Goal: Task Accomplishment & Management: Manage account settings

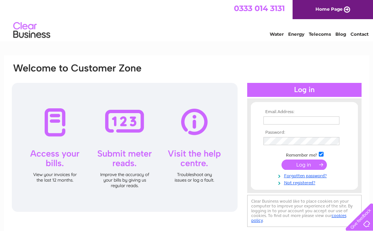
type input "office@mapchildcare.co.uk"
click at [306, 167] on input "submit" at bounding box center [303, 165] width 45 height 10
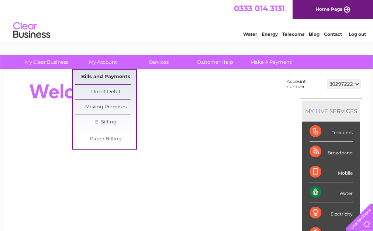
click at [106, 78] on link "Bills and Payments" at bounding box center [105, 77] width 61 height 15
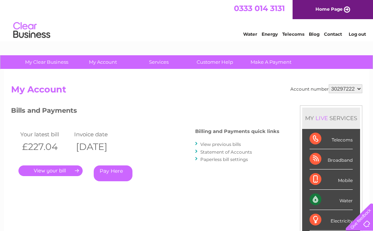
click at [51, 173] on link "." at bounding box center [50, 170] width 64 height 11
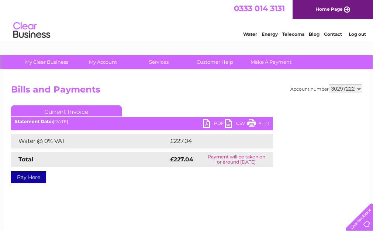
click at [213, 122] on link "PDF" at bounding box center [214, 124] width 22 height 11
